Goal: Information Seeking & Learning: Learn about a topic

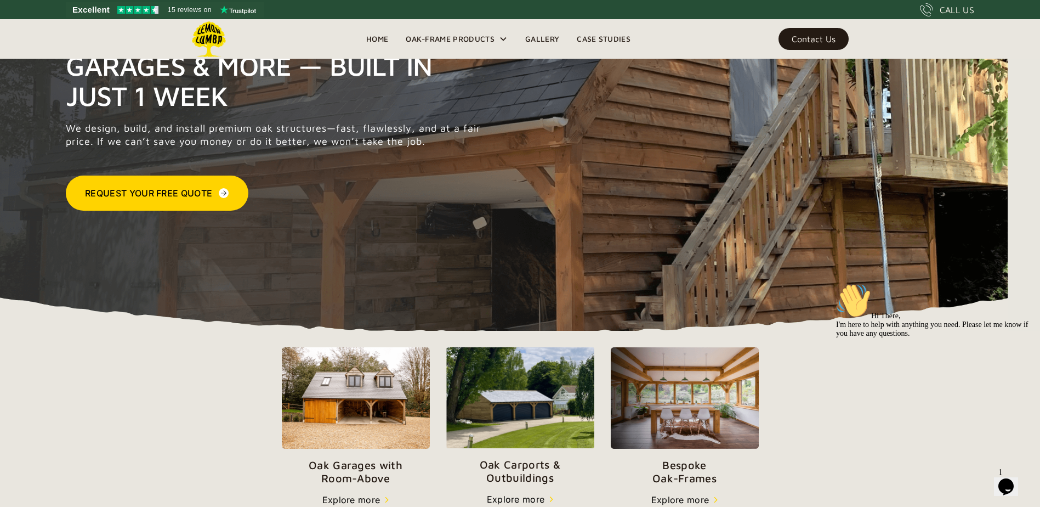
scroll to position [165, 0]
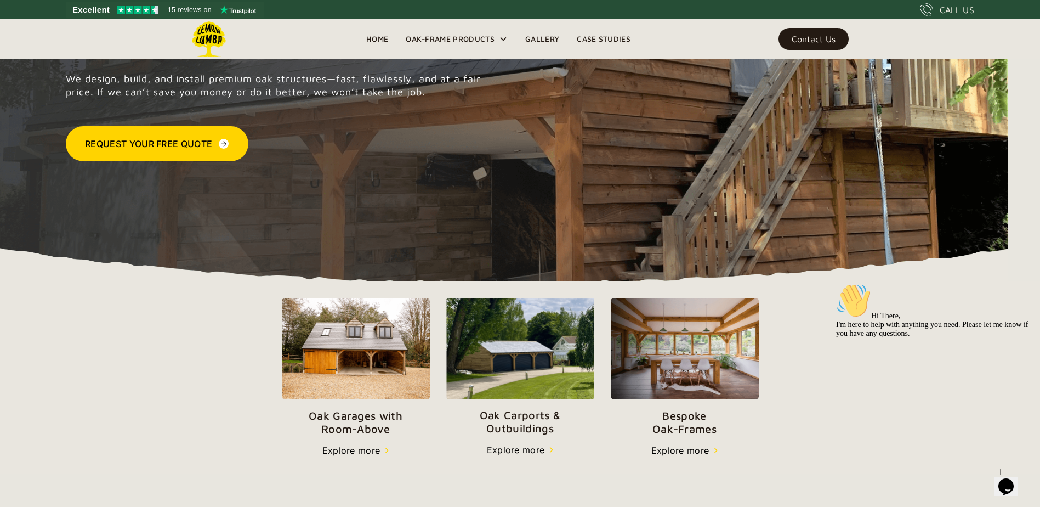
click at [510, 426] on p "Oak Carports & Outbuildings" at bounding box center [520, 422] width 148 height 26
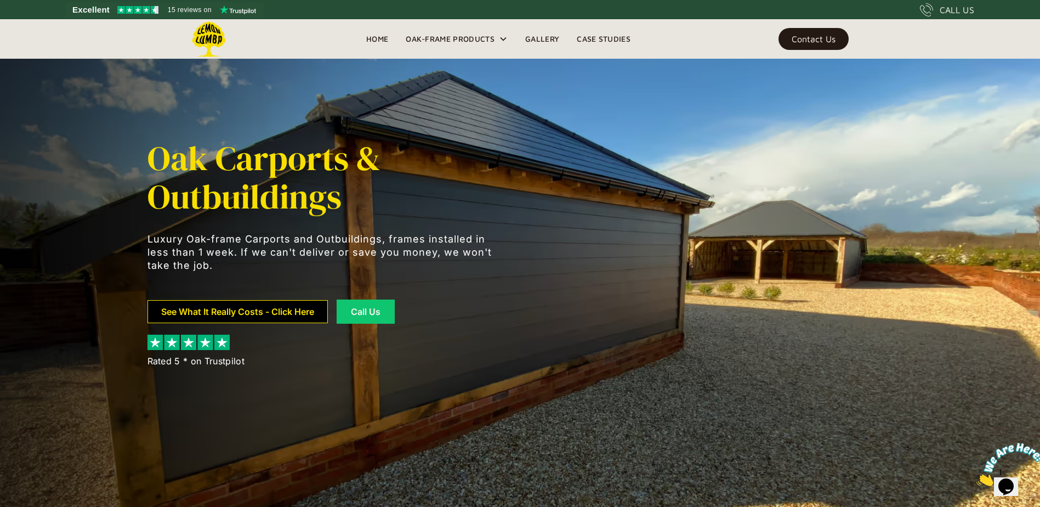
click at [298, 311] on link "See What It Really Costs - Click Here" at bounding box center [238, 311] width 180 height 23
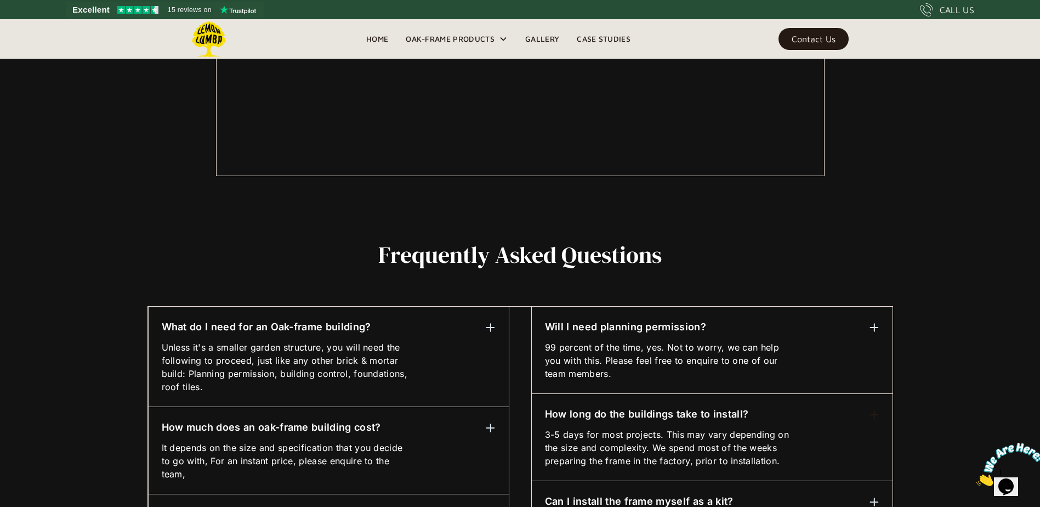
scroll to position [384, 0]
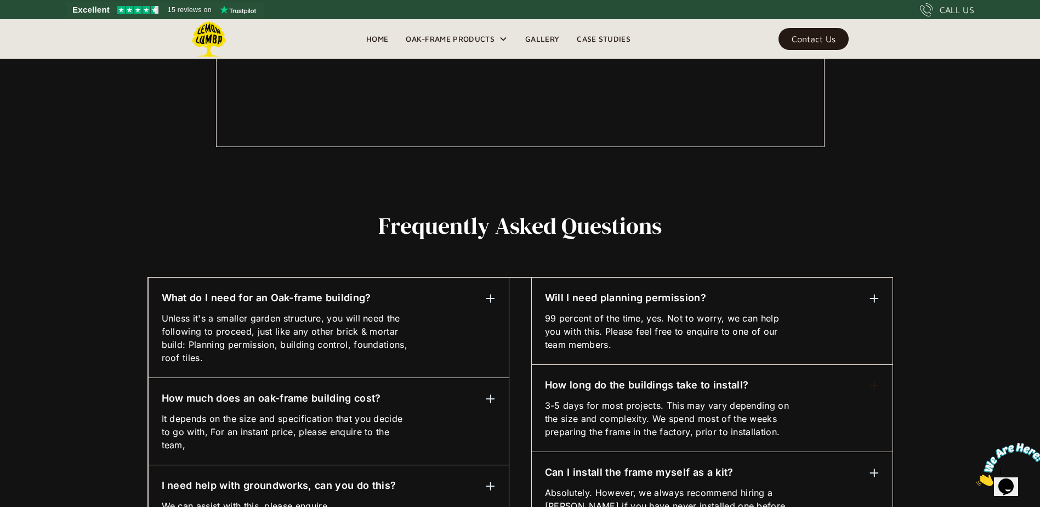
click at [491, 396] on img at bounding box center [491, 399] width 10 height 10
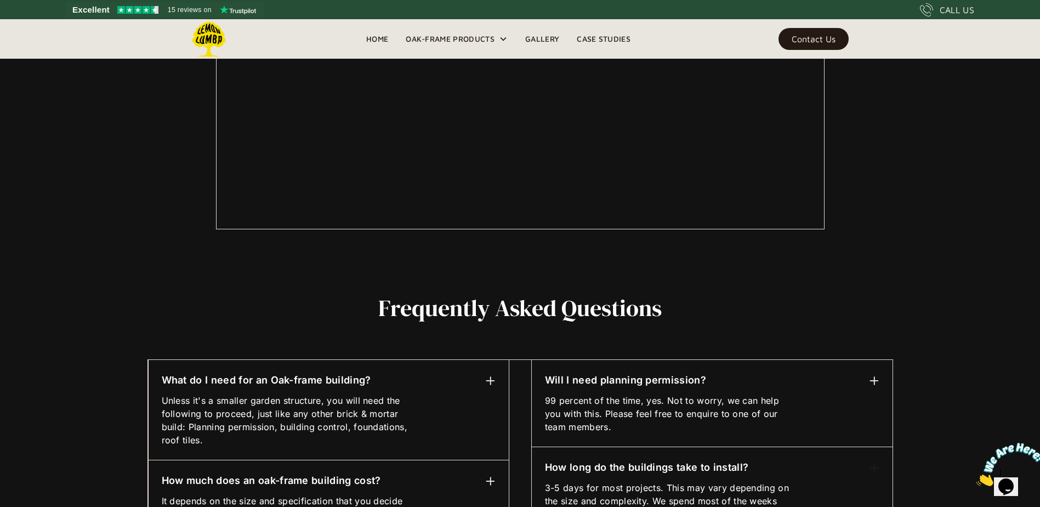
scroll to position [0, 0]
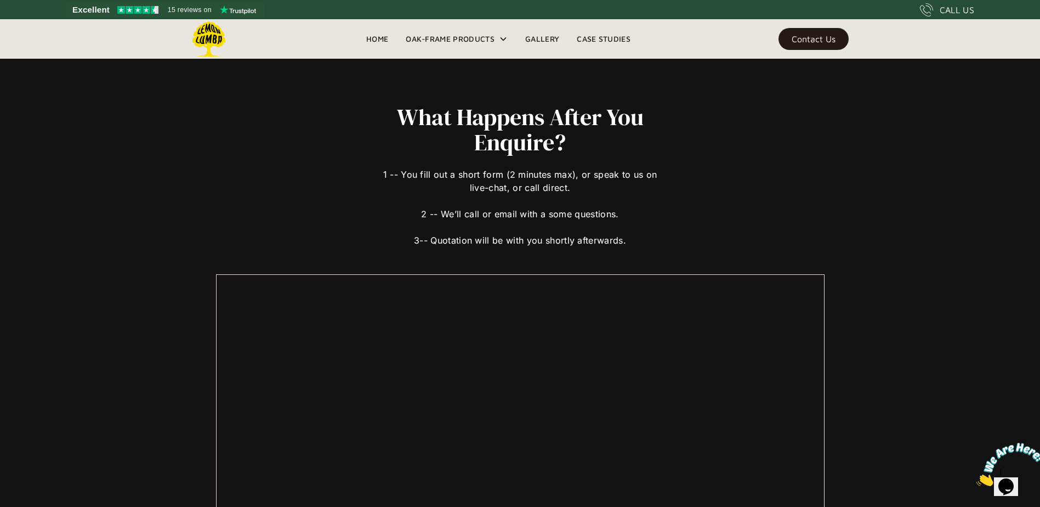
click at [504, 39] on icon at bounding box center [503, 39] width 6 height 4
click at [478, 36] on div "Oak-Frame Products" at bounding box center [450, 38] width 89 height 13
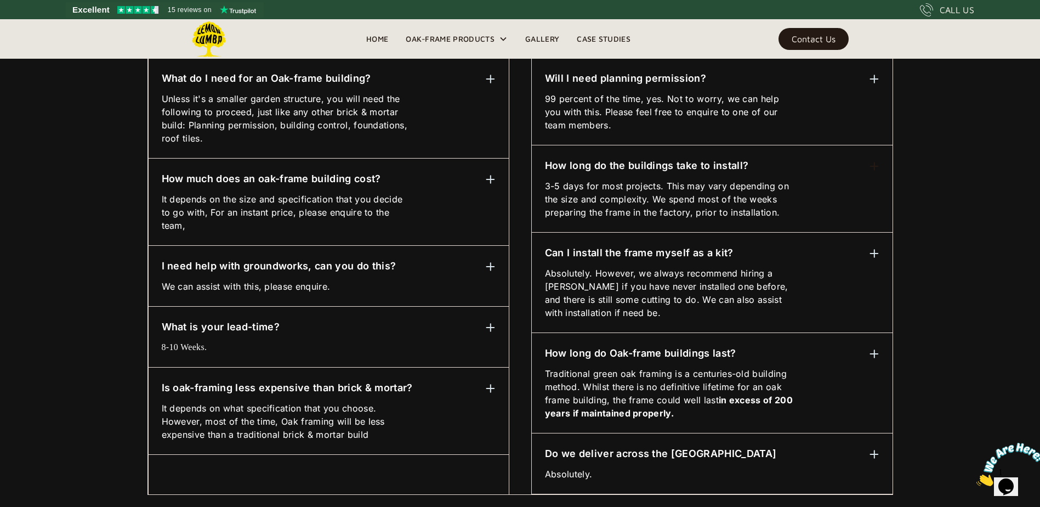
scroll to position [930, 0]
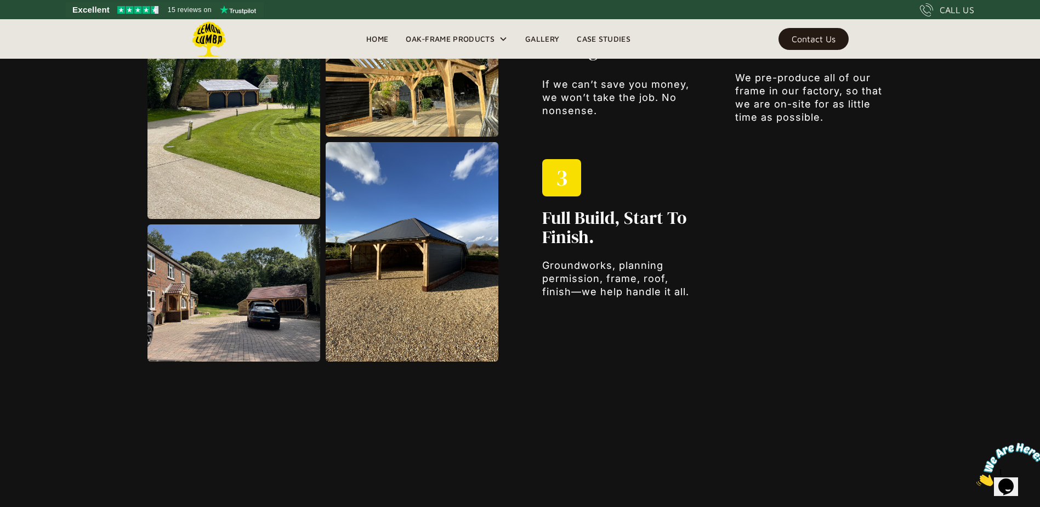
scroll to position [1755, 0]
